Goal: Transaction & Acquisition: Purchase product/service

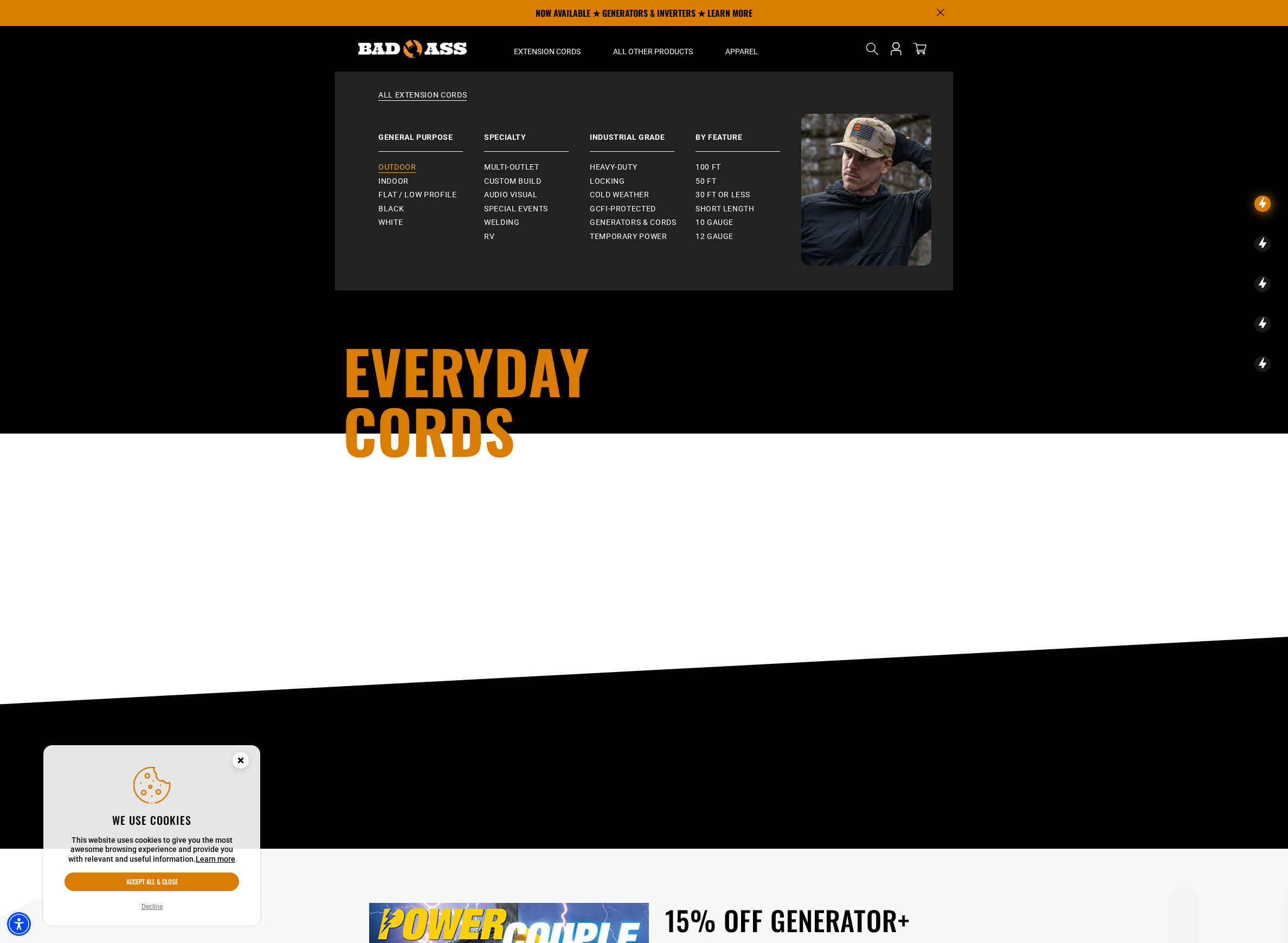
click at [384, 169] on span "Outdoor" at bounding box center [397, 167] width 37 height 10
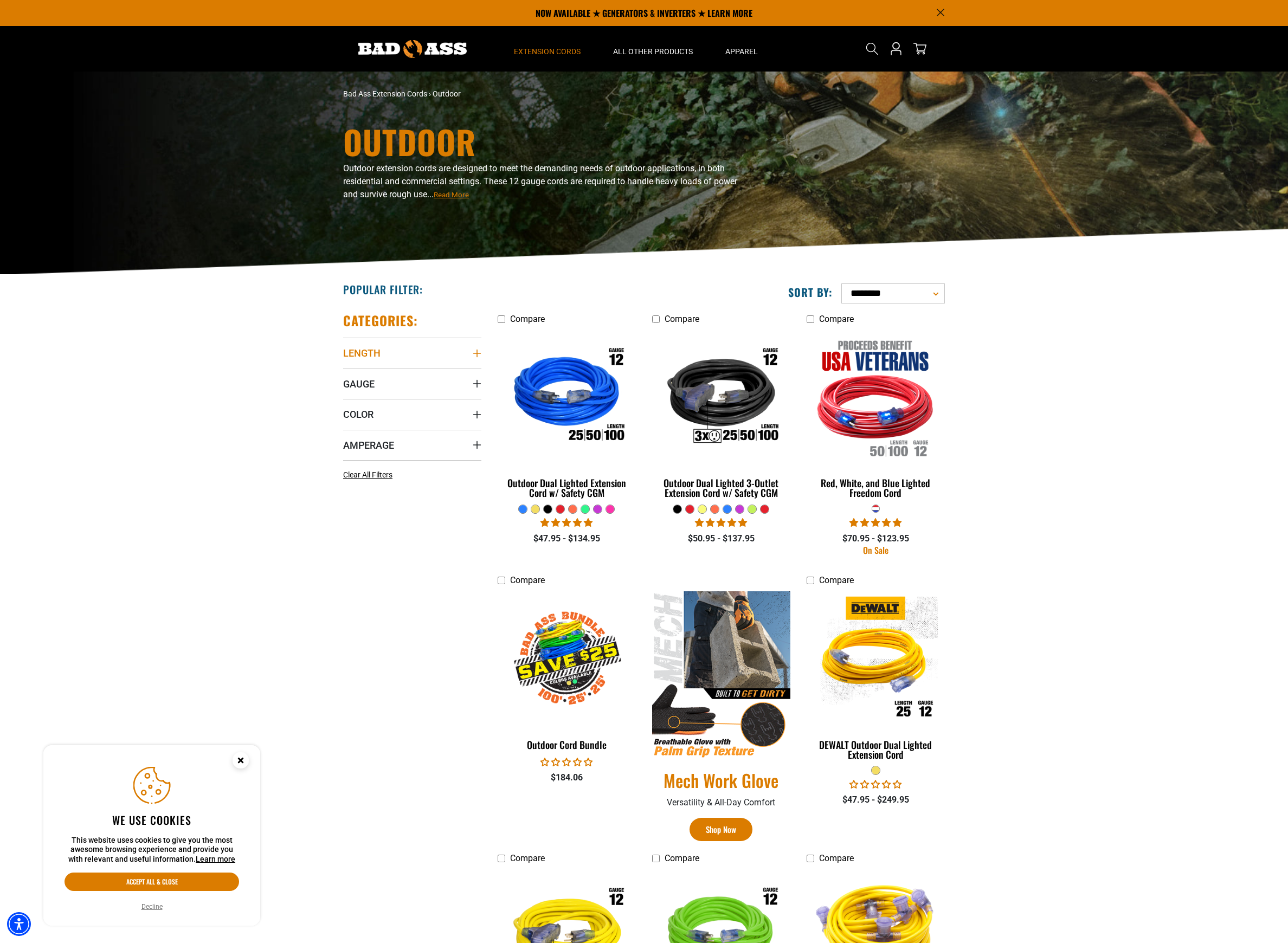
click at [456, 355] on summary "Length" at bounding box center [412, 352] width 138 height 31
click at [417, 393] on icon at bounding box center [417, 393] width 8 height 14
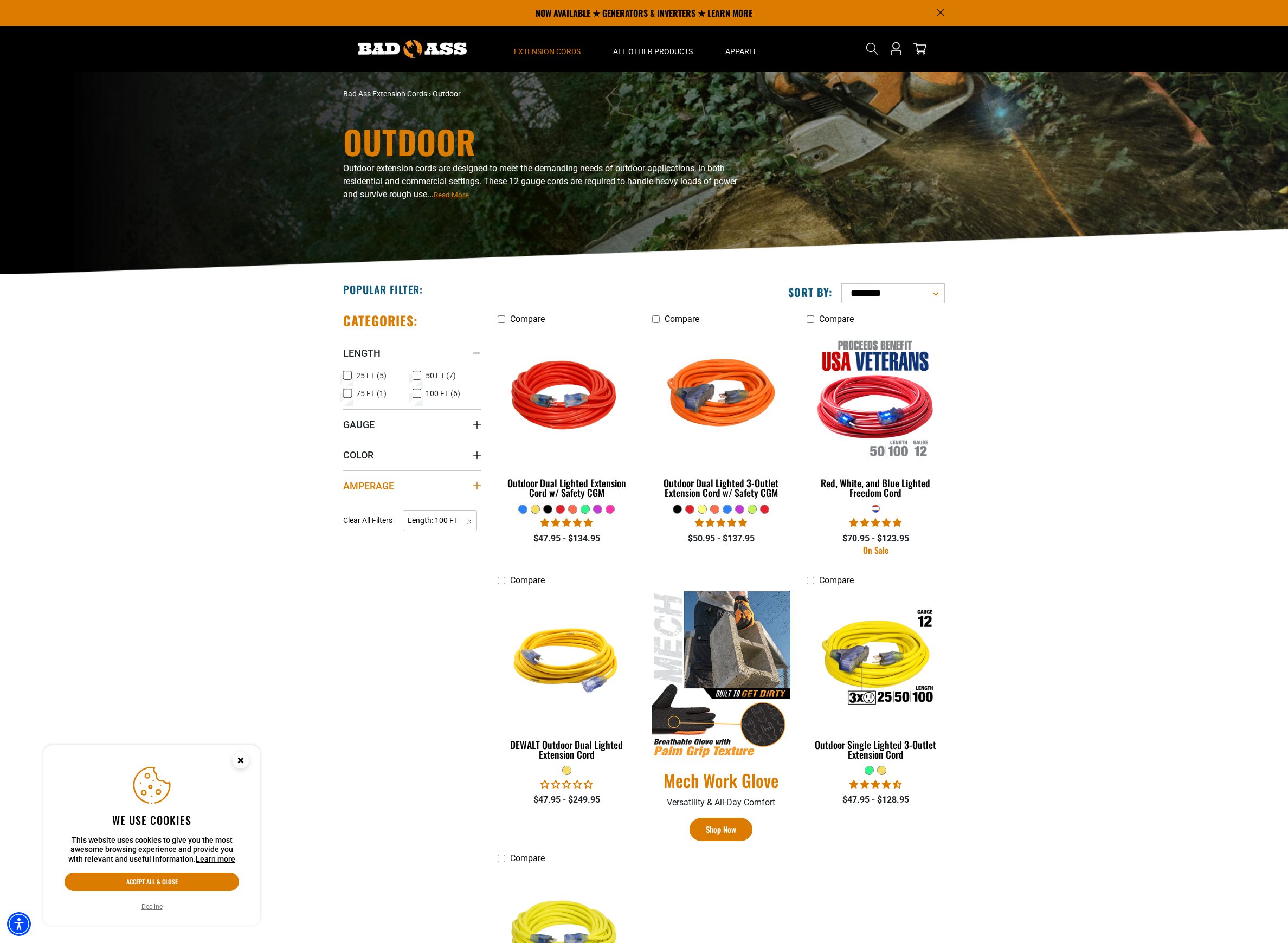
click at [398, 480] on summary "Amperage" at bounding box center [412, 486] width 138 height 31
click at [369, 508] on span "15 (5)" at bounding box center [366, 508] width 20 height 8
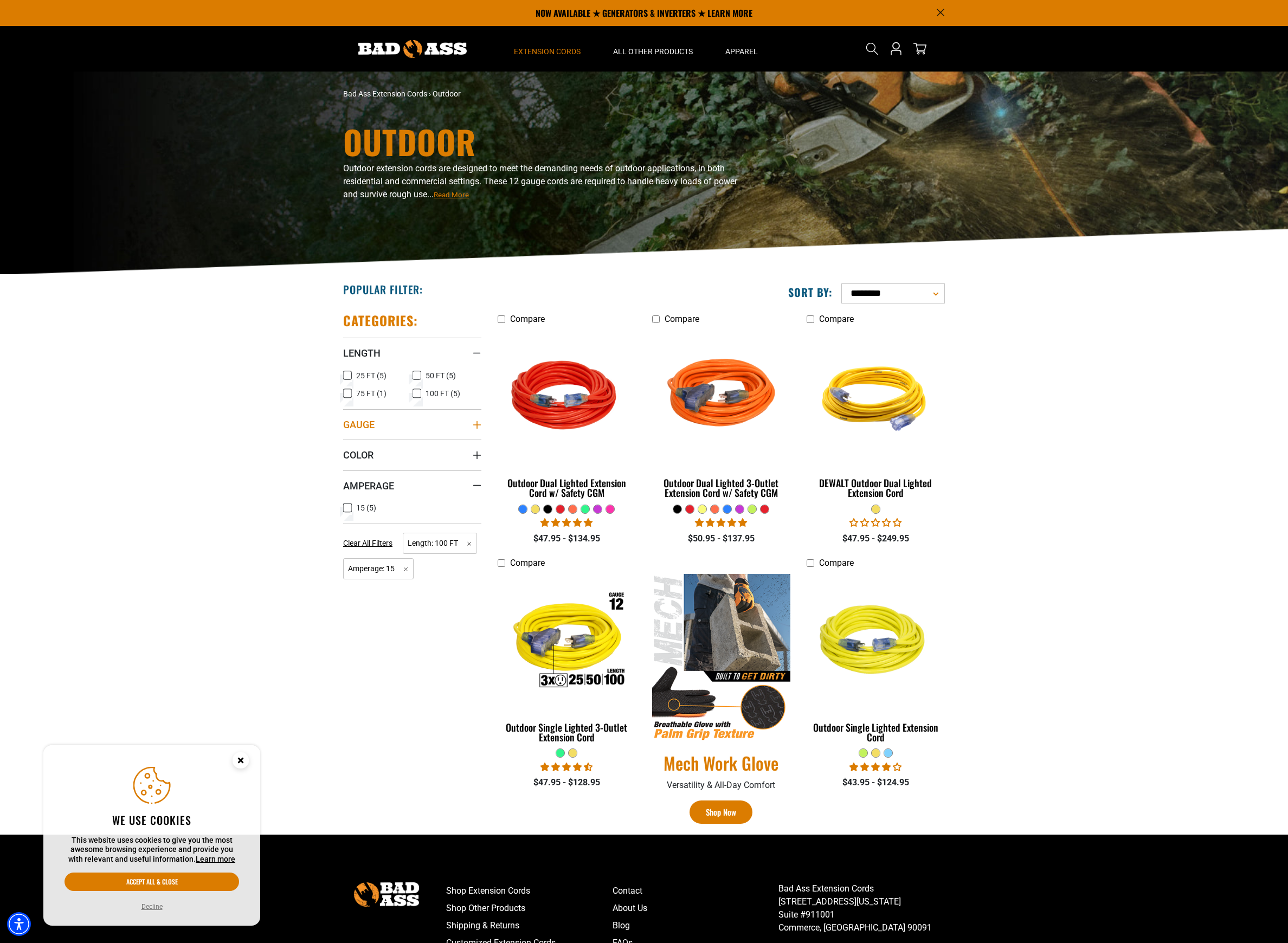
click at [398, 426] on summary "Gauge" at bounding box center [412, 424] width 138 height 31
click at [1021, 505] on section "**********" at bounding box center [644, 555] width 1288 height 559
click at [358, 443] on span "10 Gauge (1)" at bounding box center [378, 447] width 44 height 8
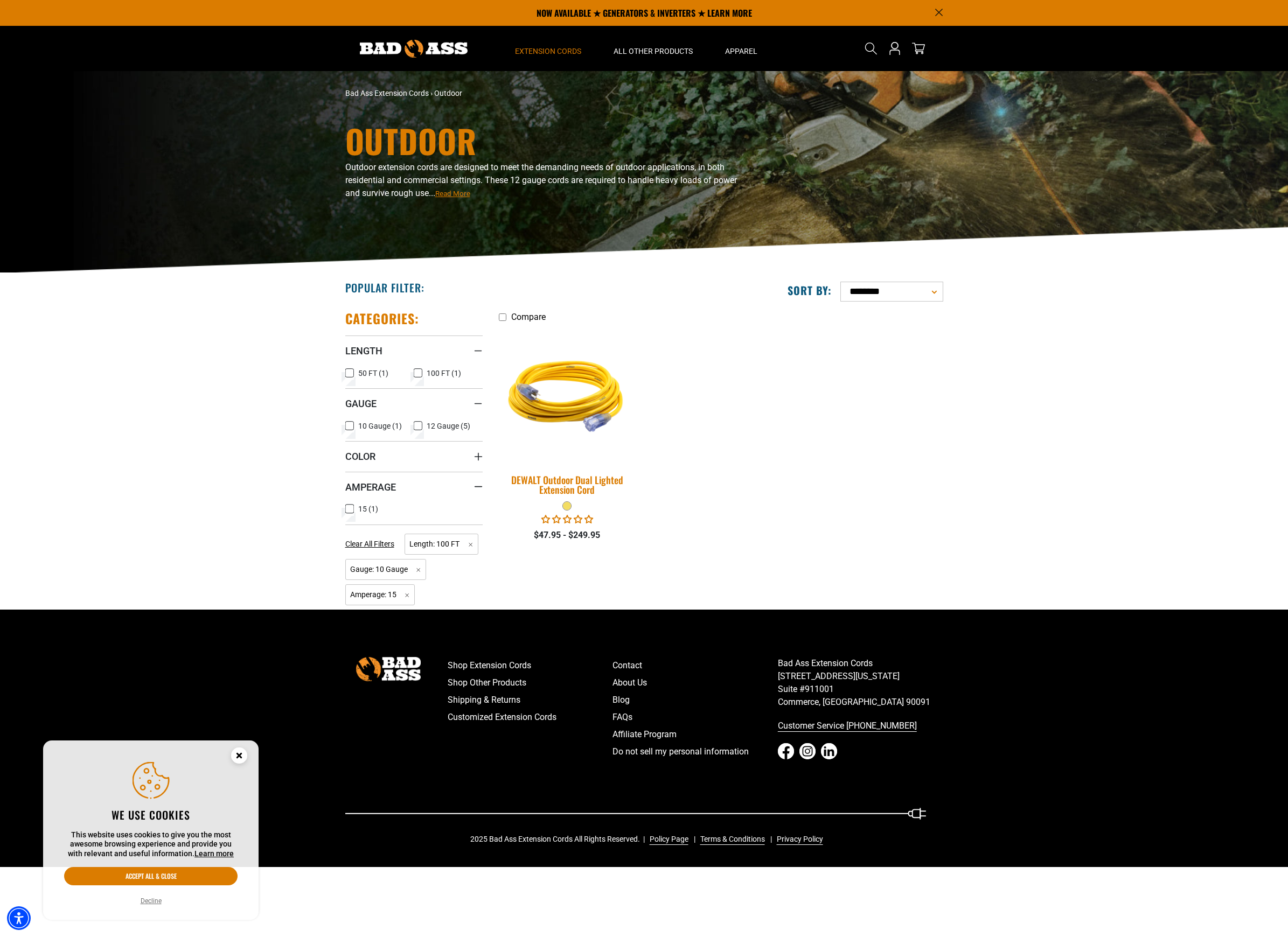
click at [557, 424] on img at bounding box center [567, 394] width 151 height 138
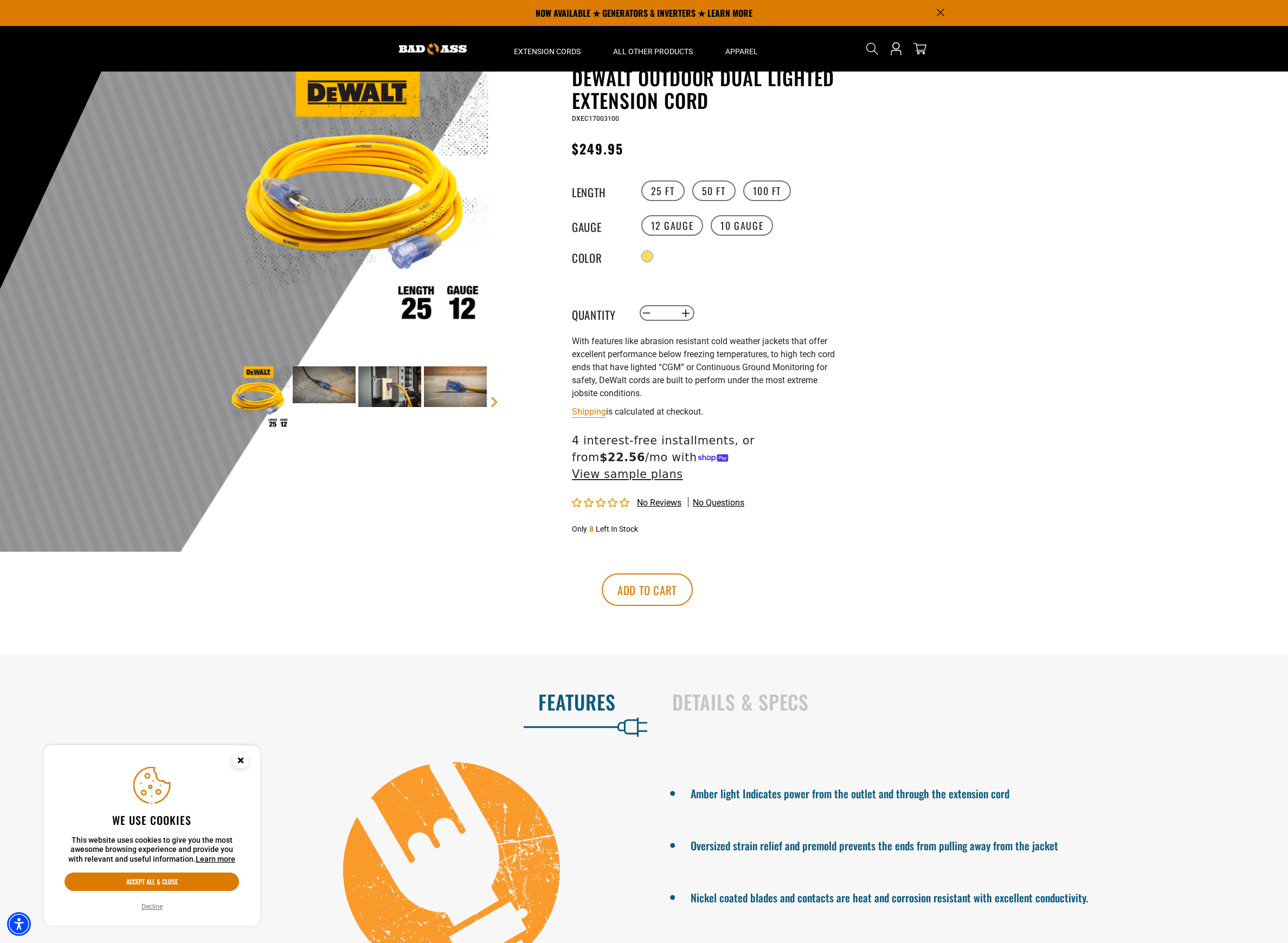
scroll to position [50, 0]
click at [317, 378] on img at bounding box center [324, 385] width 63 height 36
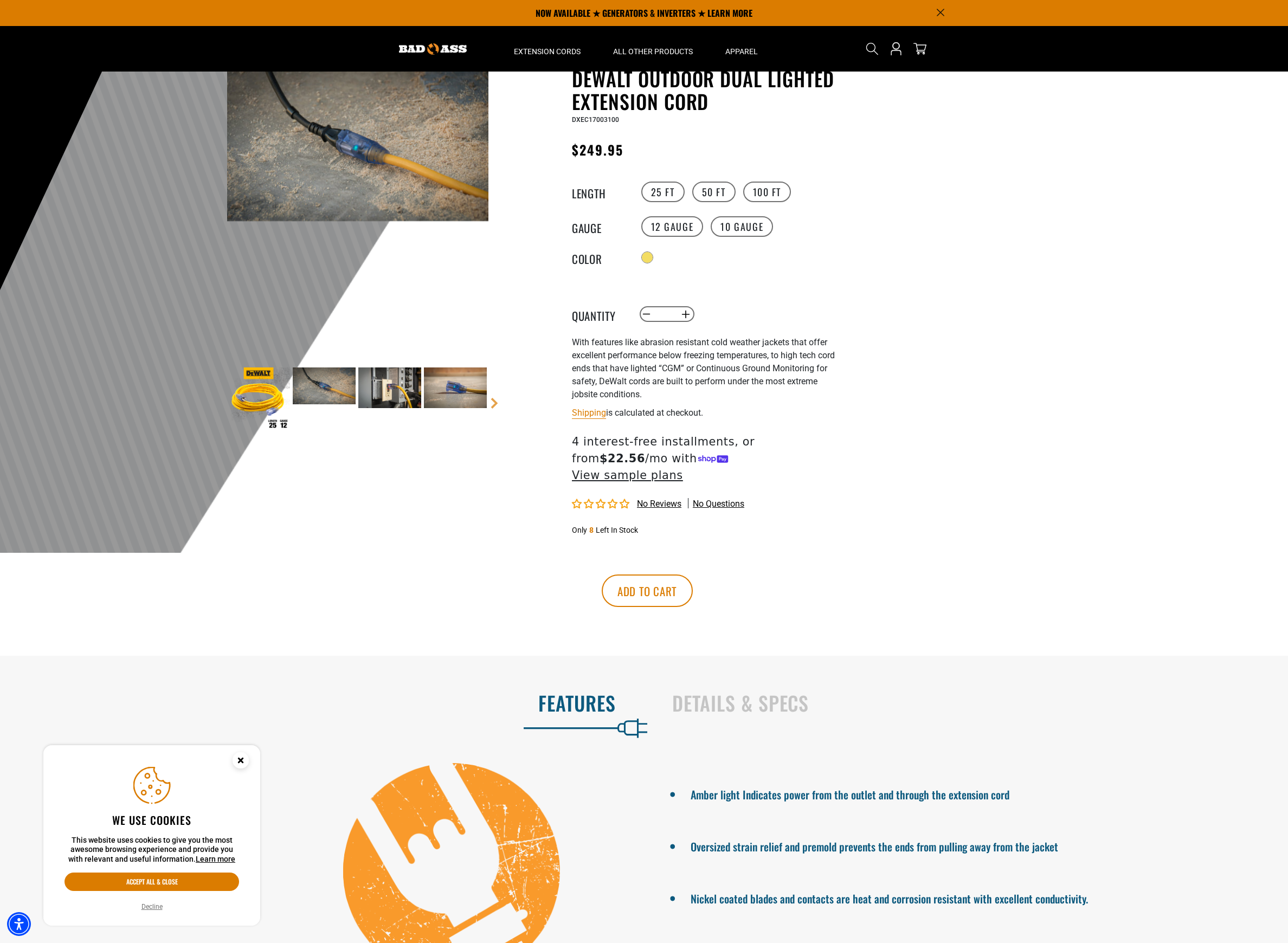
click at [395, 387] on img at bounding box center [390, 388] width 63 height 41
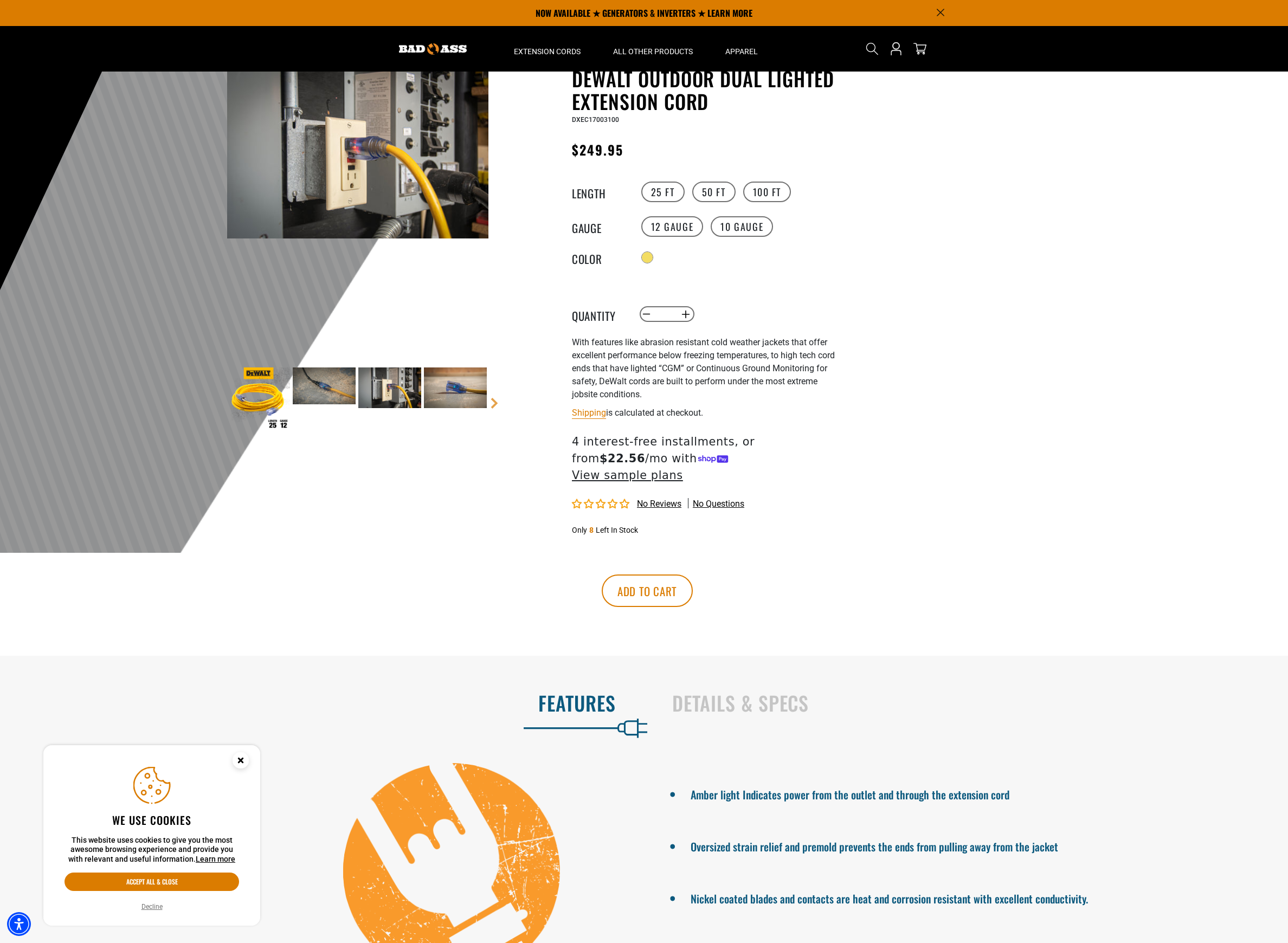
click at [451, 396] on img at bounding box center [455, 388] width 63 height 41
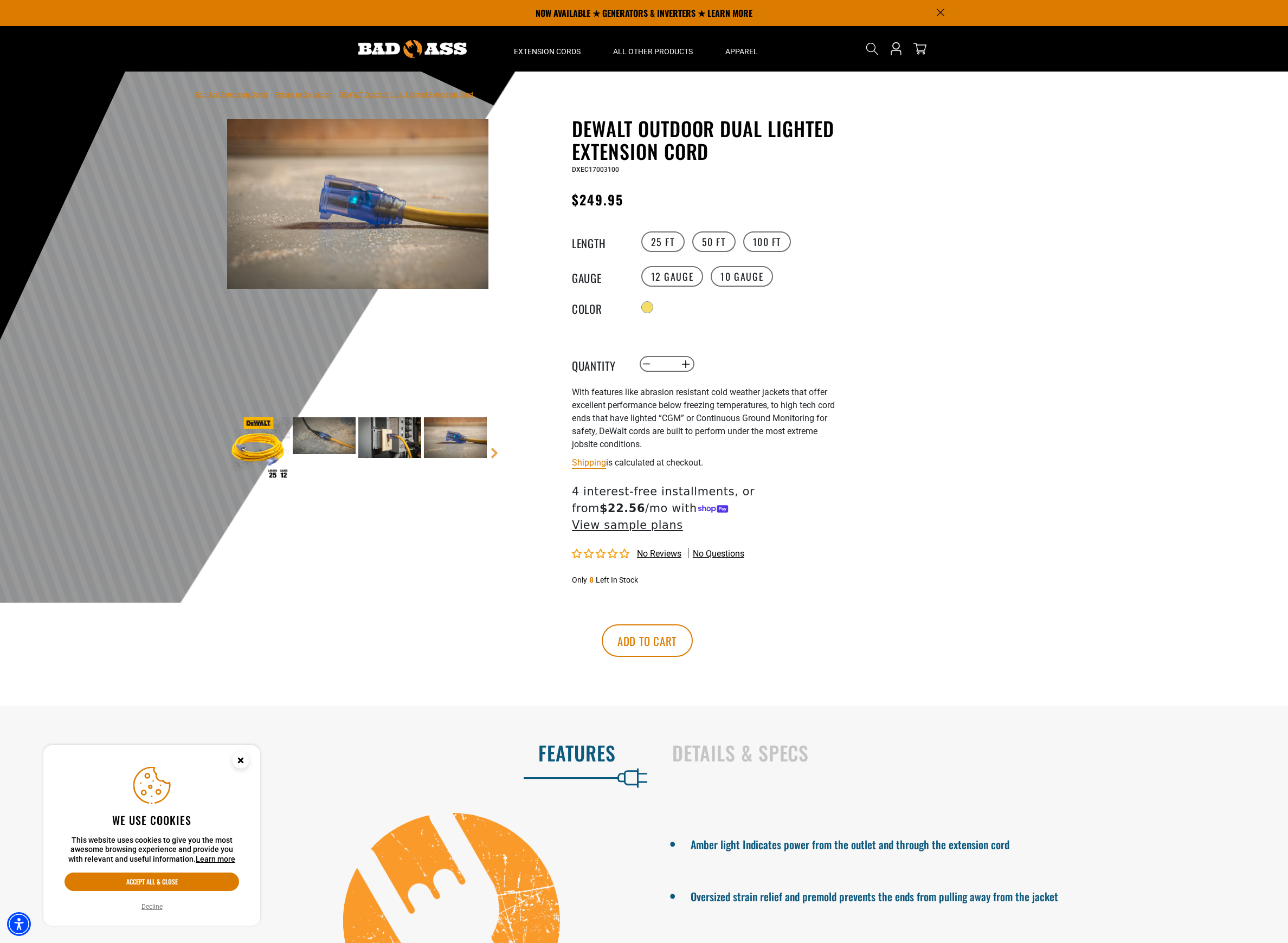
scroll to position [0, 0]
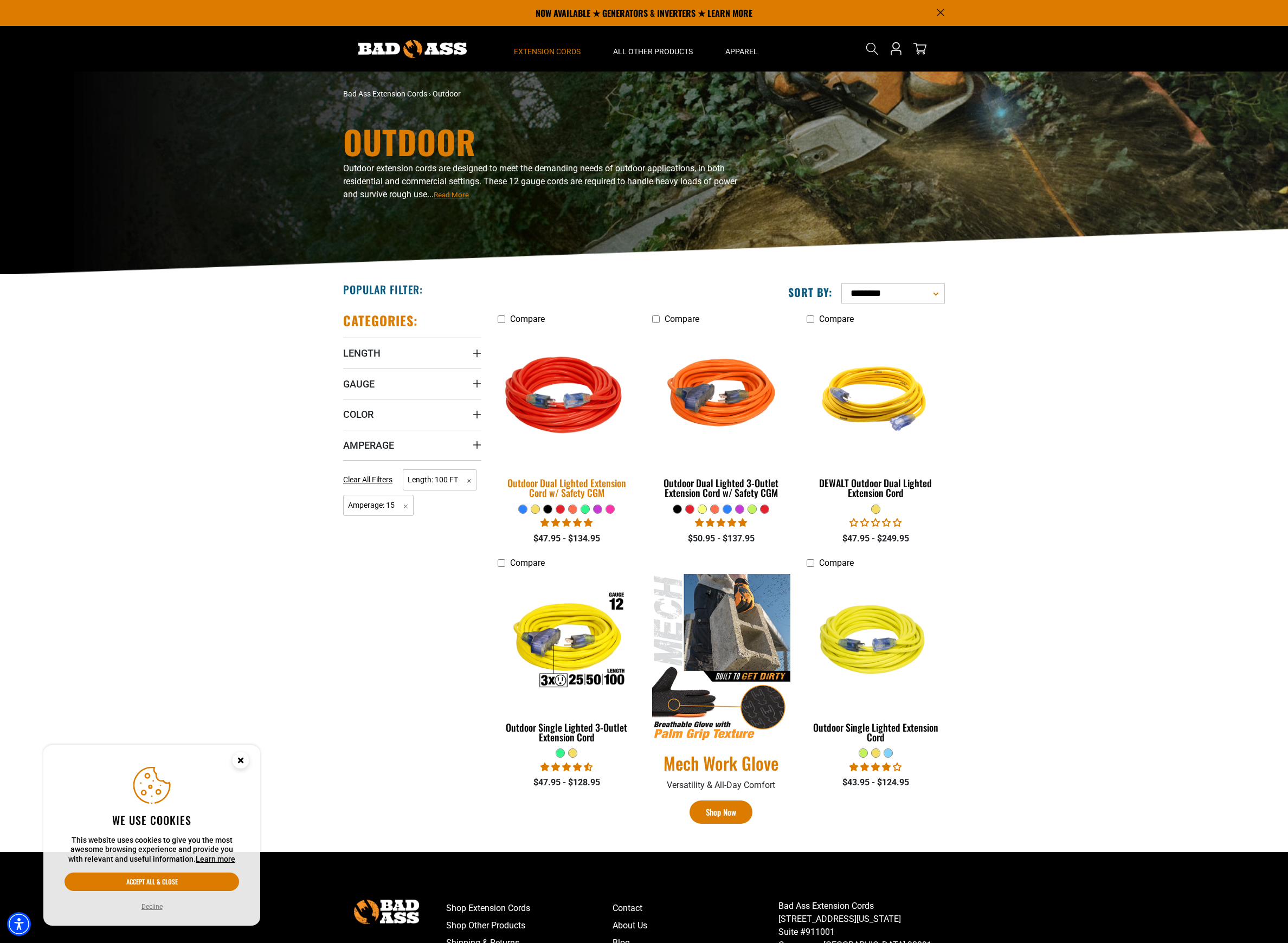
click at [540, 482] on div "Outdoor Dual Lighted Extension Cord w/ Safety CGM" at bounding box center [567, 487] width 138 height 19
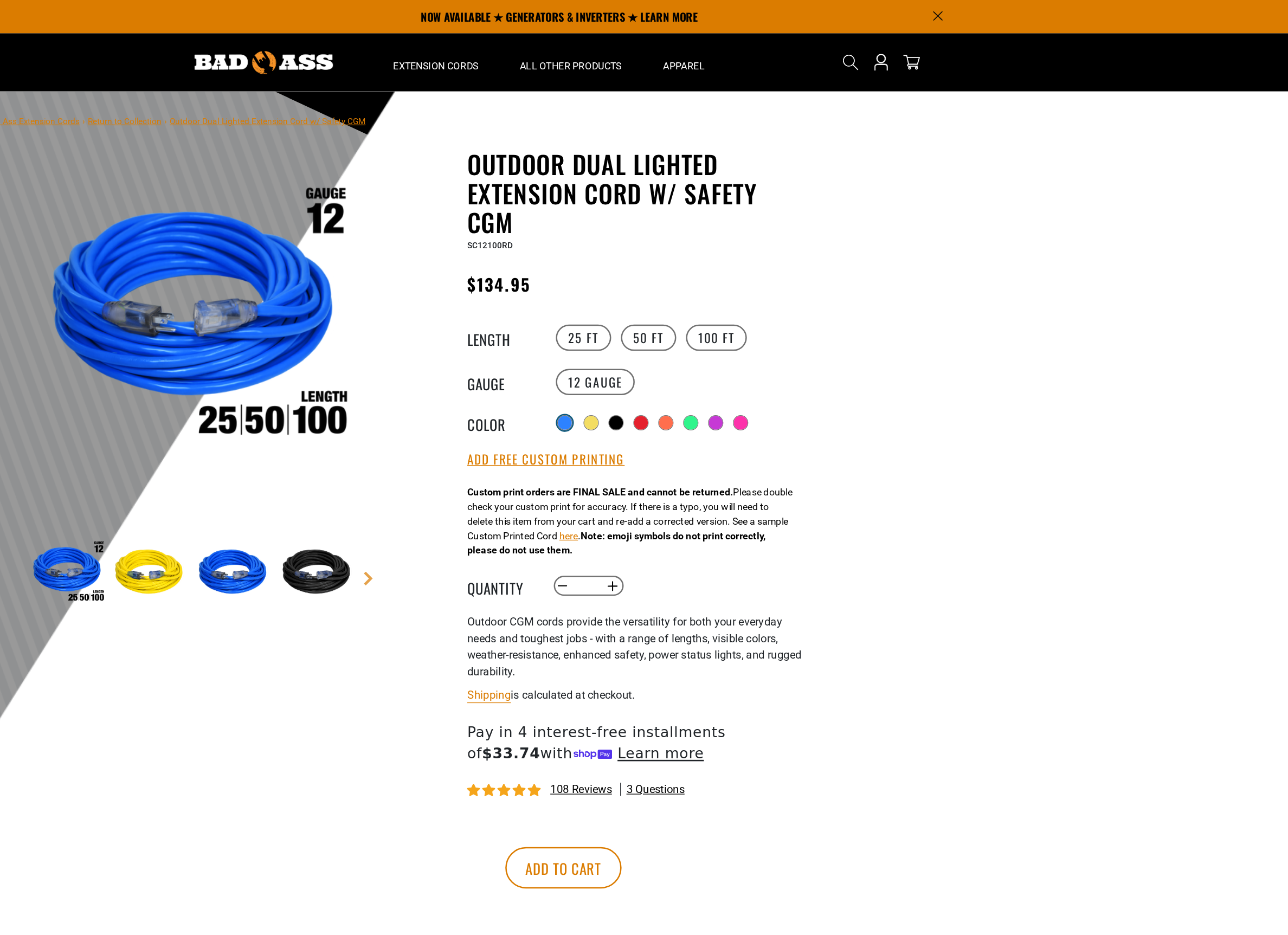
click at [643, 328] on div at bounding box center [649, 331] width 11 height 11
